Goal: Entertainment & Leisure: Consume media (video, audio)

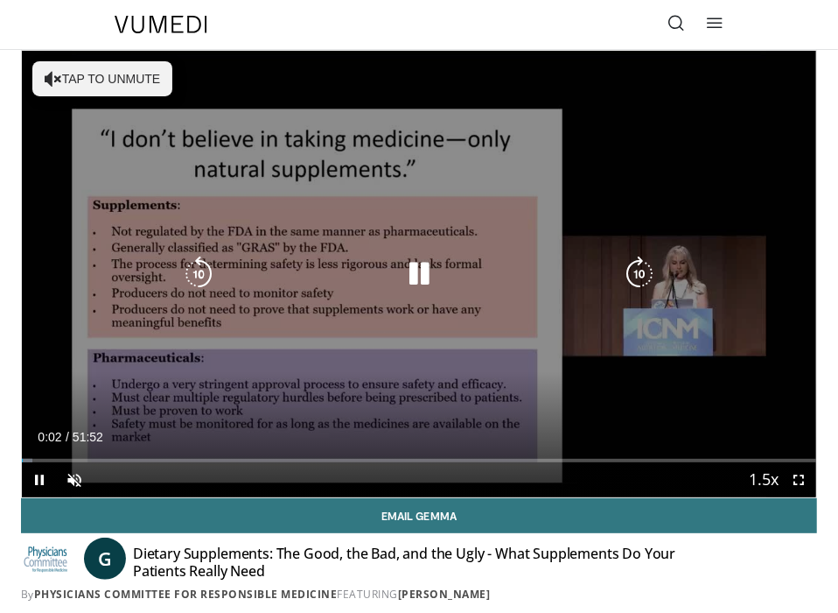
click at [304, 327] on div "10 seconds Tap to unmute" at bounding box center [419, 274] width 795 height 446
click at [420, 275] on icon "Video Player" at bounding box center [419, 273] width 35 height 35
click at [417, 268] on icon "Video Player" at bounding box center [419, 273] width 35 height 35
click at [124, 76] on button "Tap to unmute" at bounding box center [102, 78] width 140 height 35
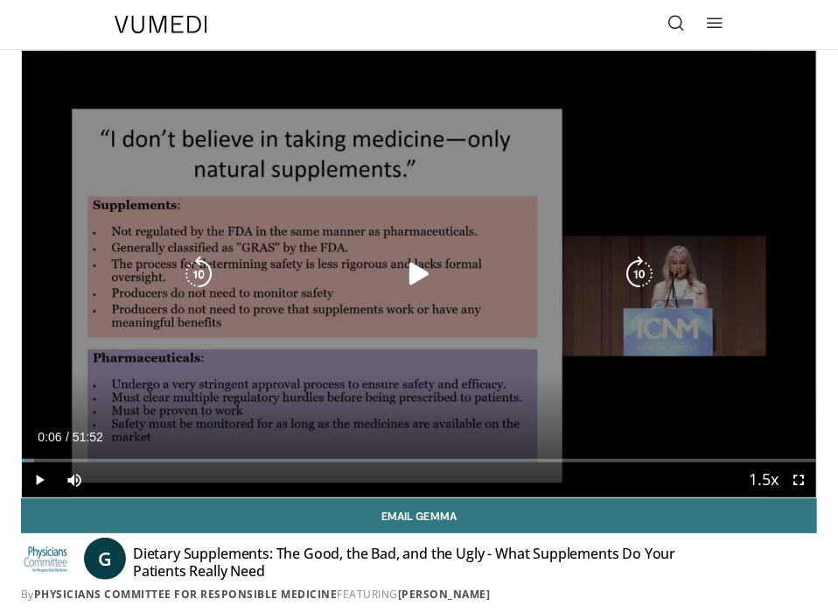
click at [411, 277] on icon "Video Player" at bounding box center [419, 273] width 35 height 35
click at [414, 269] on icon "Video Player" at bounding box center [419, 273] width 35 height 35
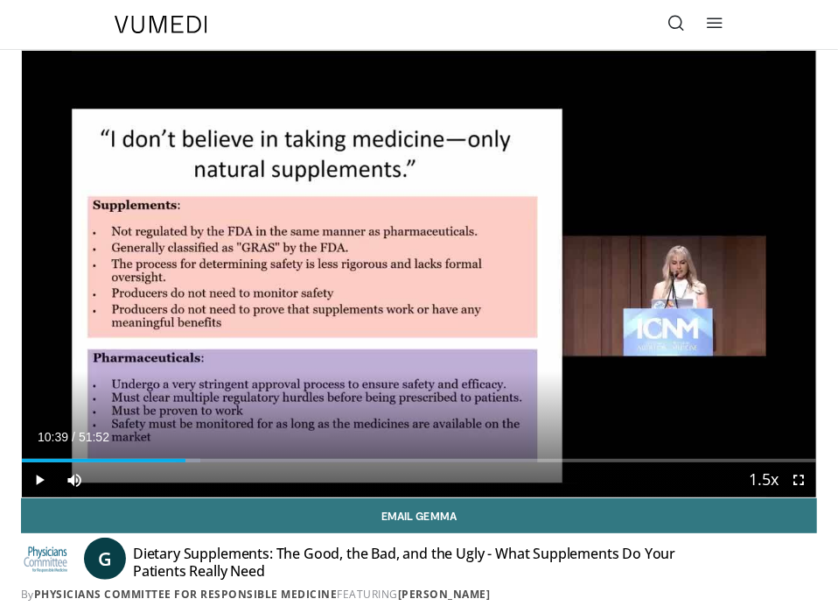
click at [179, 459] on div "Progress Bar" at bounding box center [180, 461] width 2 height 4
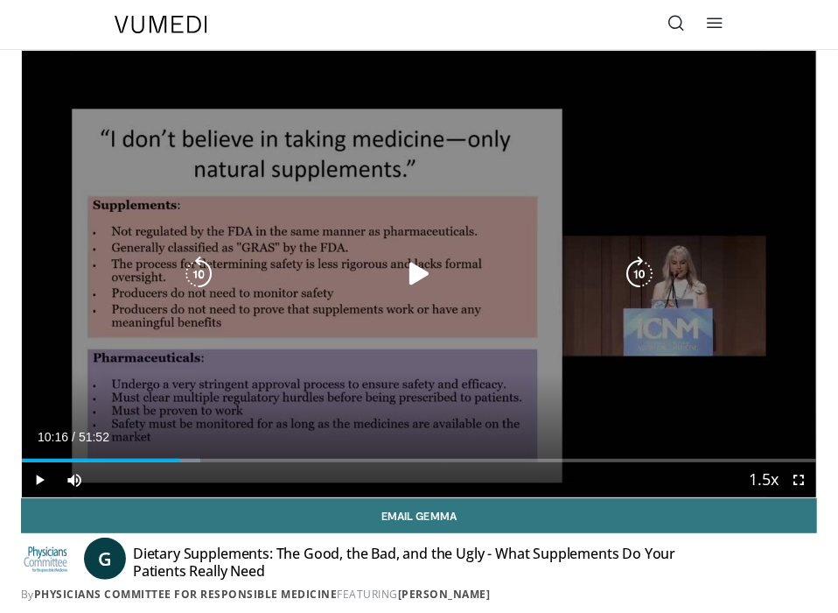
click at [416, 277] on icon "Video Player" at bounding box center [419, 273] width 35 height 35
click at [198, 270] on icon "Video Player" at bounding box center [198, 273] width 35 height 35
click at [200, 270] on icon "Video Player" at bounding box center [198, 273] width 35 height 35
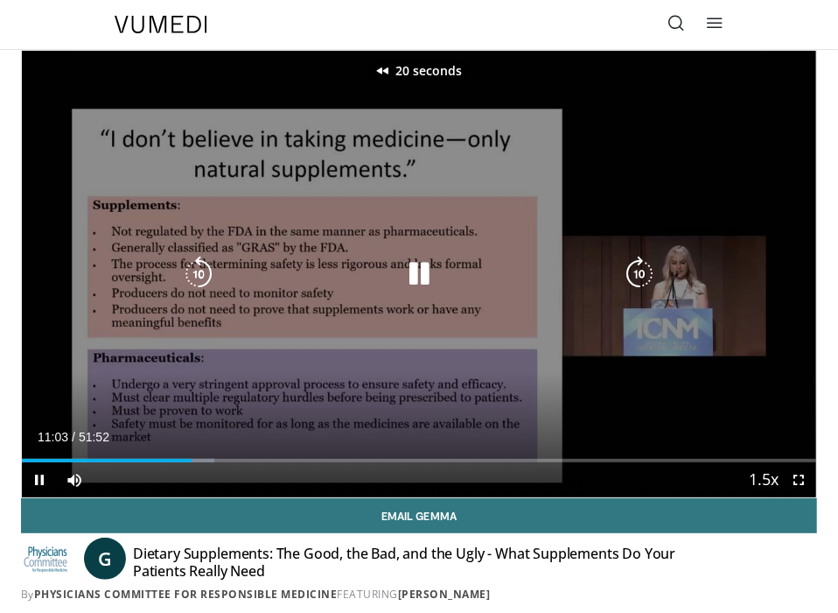
click at [199, 270] on icon "Video Player" at bounding box center [198, 273] width 35 height 35
click at [197, 270] on icon "Video Player" at bounding box center [198, 273] width 35 height 35
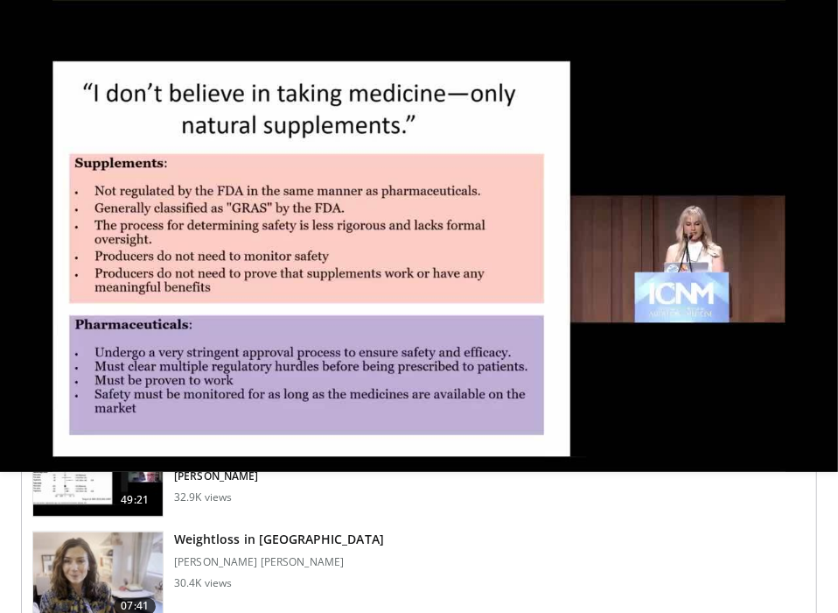
scroll to position [1169, 0]
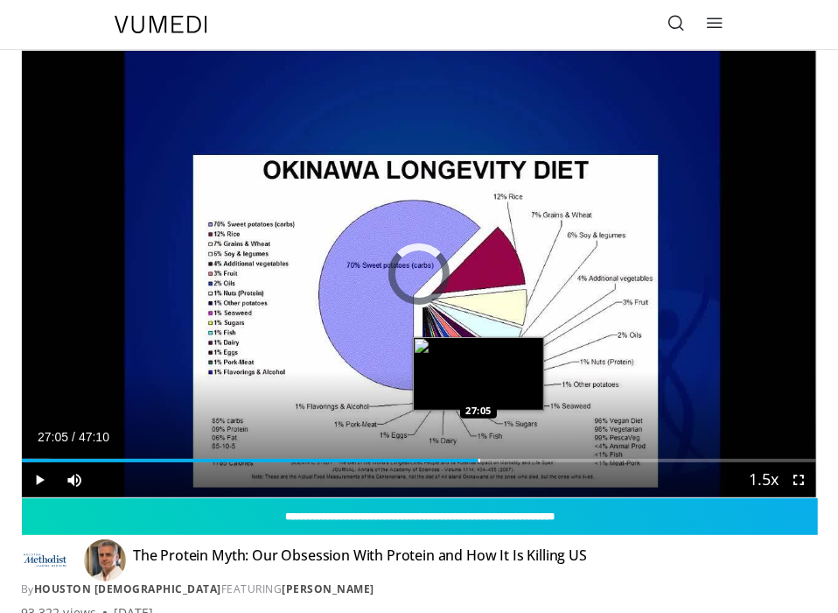
click at [479, 462] on div "Progress Bar" at bounding box center [480, 461] width 2 height 4
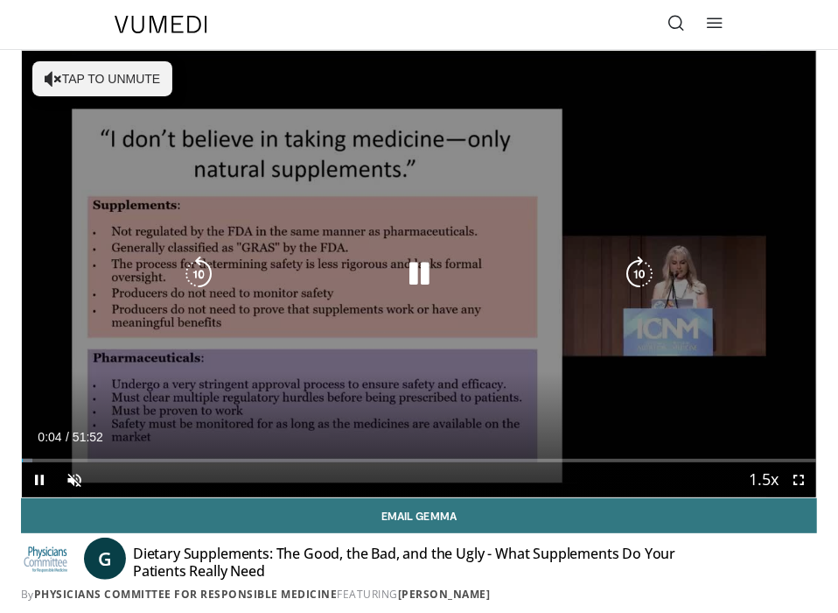
click at [388, 337] on div "10 seconds Tap to unmute" at bounding box center [419, 274] width 795 height 446
click at [142, 84] on button "Tap to unmute" at bounding box center [102, 78] width 140 height 35
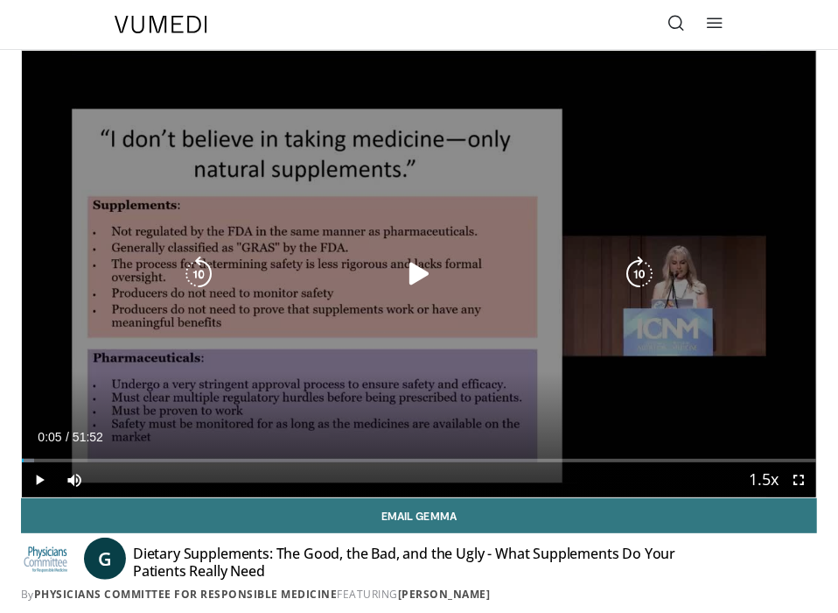
click at [416, 272] on icon "Video Player" at bounding box center [419, 273] width 35 height 35
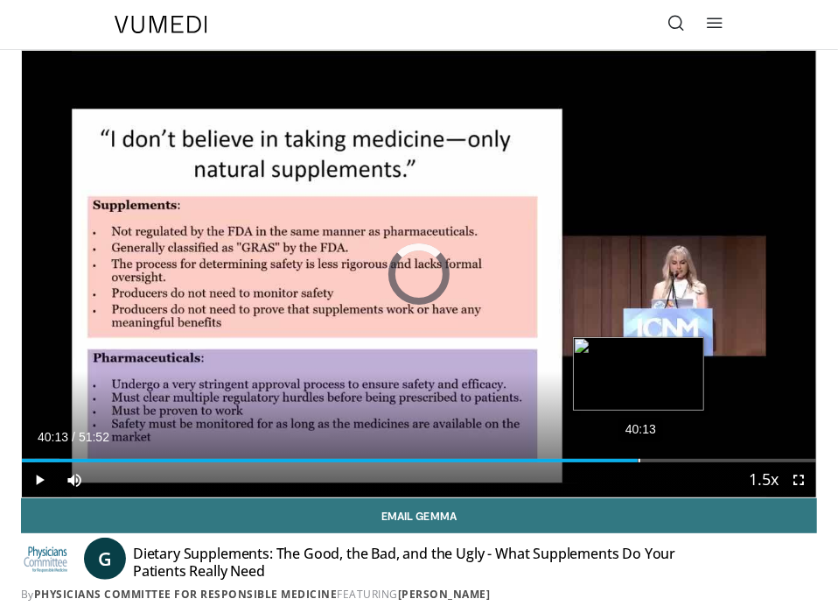
click at [638, 455] on div "Loaded : 4.78% 40:13 40:10" at bounding box center [419, 453] width 795 height 17
click at [650, 459] on div "40:58" at bounding box center [651, 461] width 2 height 4
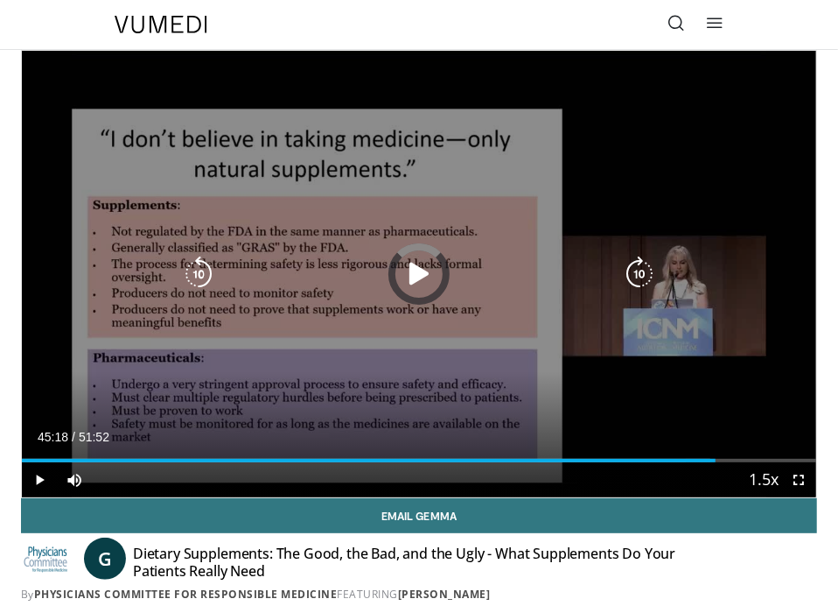
click at [0, 0] on div "45:21" at bounding box center [0, 0] width 0 height 0
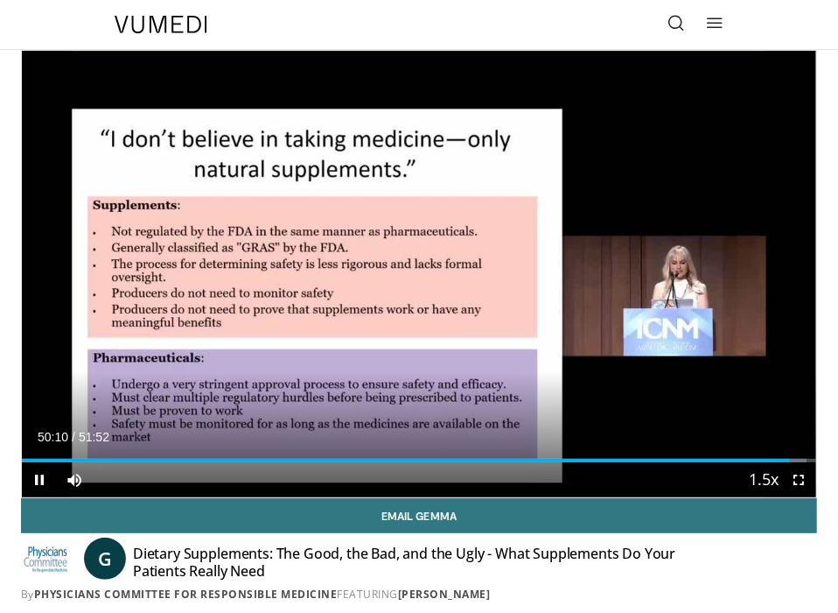
click at [707, 432] on div "Current Time 50:10 / Duration 51:52" at bounding box center [419, 437] width 795 height 16
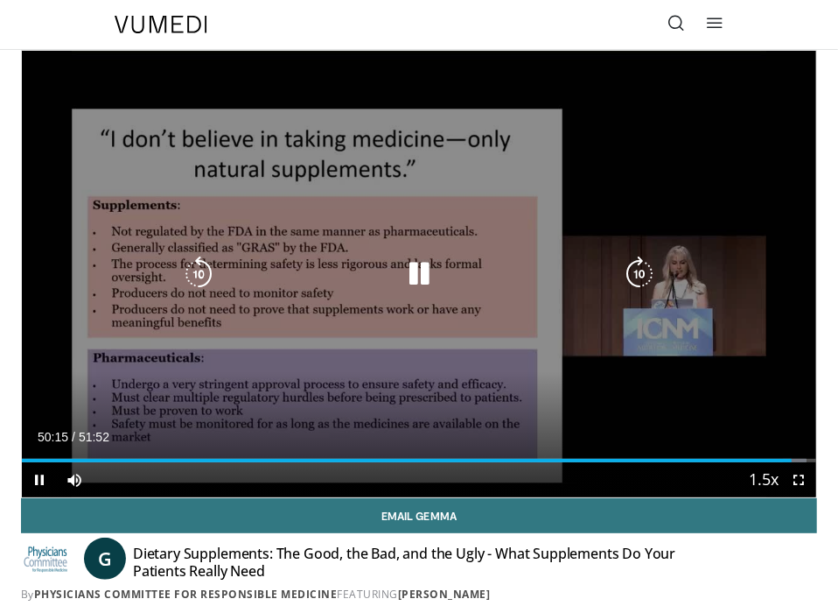
click at [421, 282] on icon "Video Player" at bounding box center [419, 273] width 35 height 35
